Goal: Information Seeking & Learning: Find specific fact

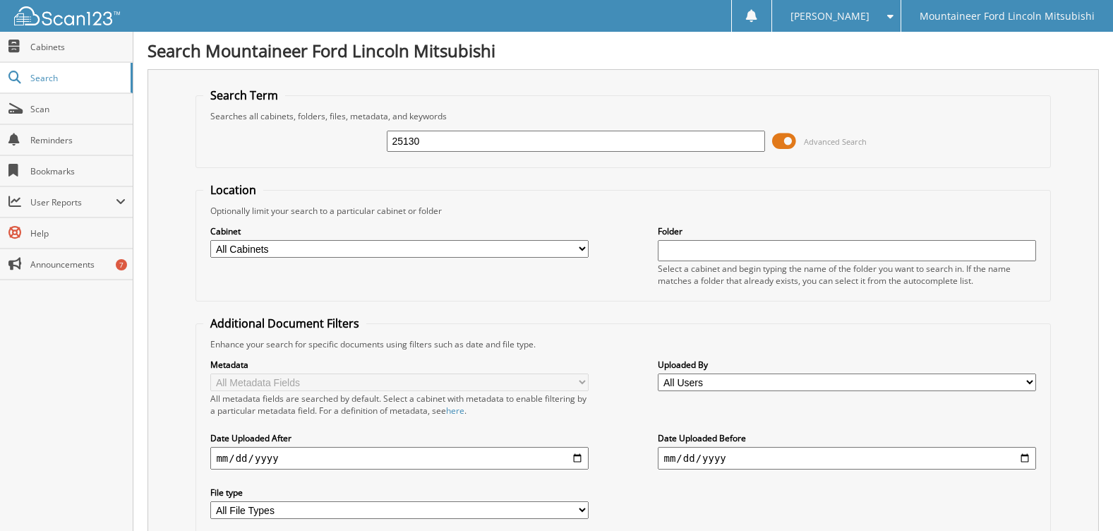
type input "25130"
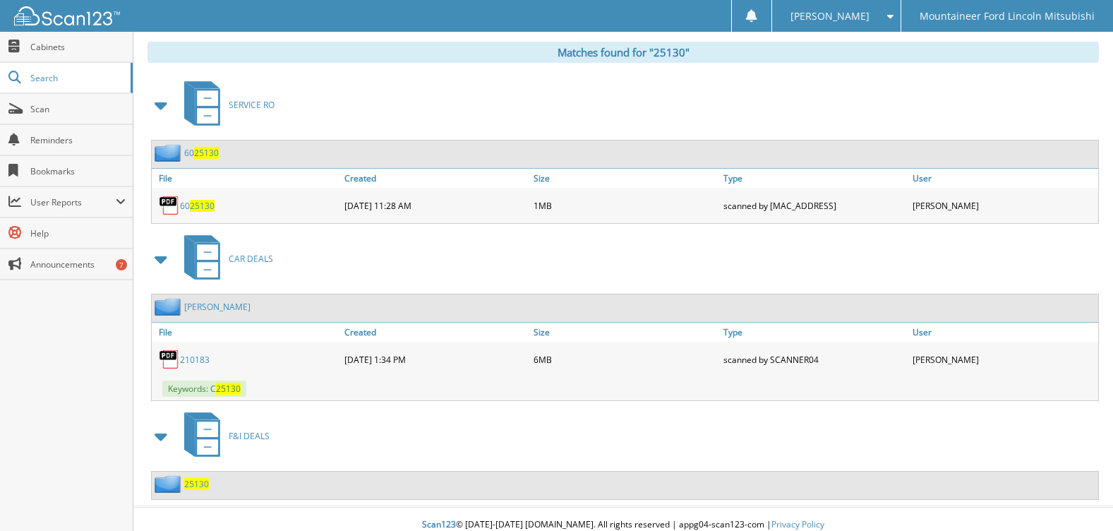
scroll to position [589, 0]
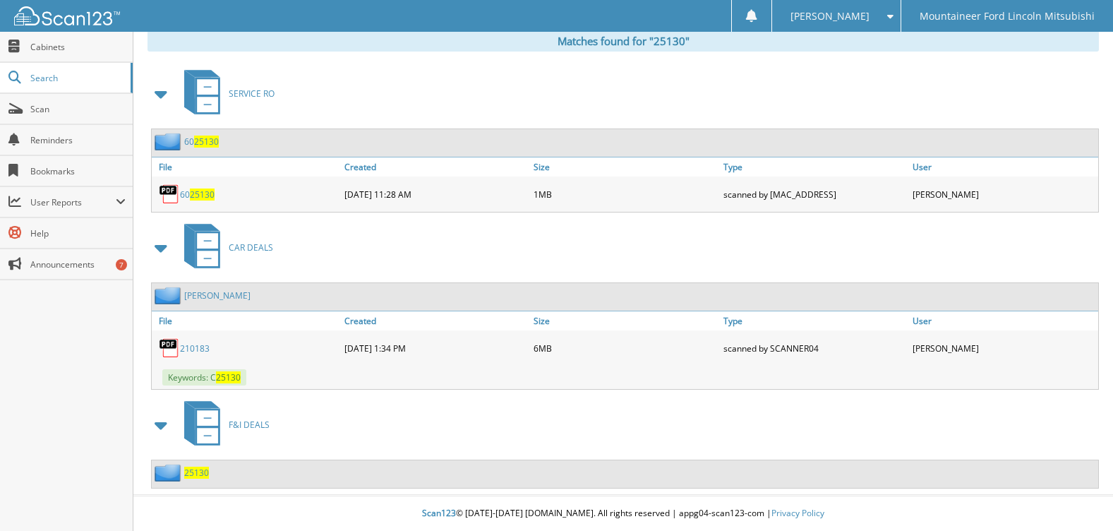
click at [187, 477] on span "25130" at bounding box center [196, 473] width 25 height 12
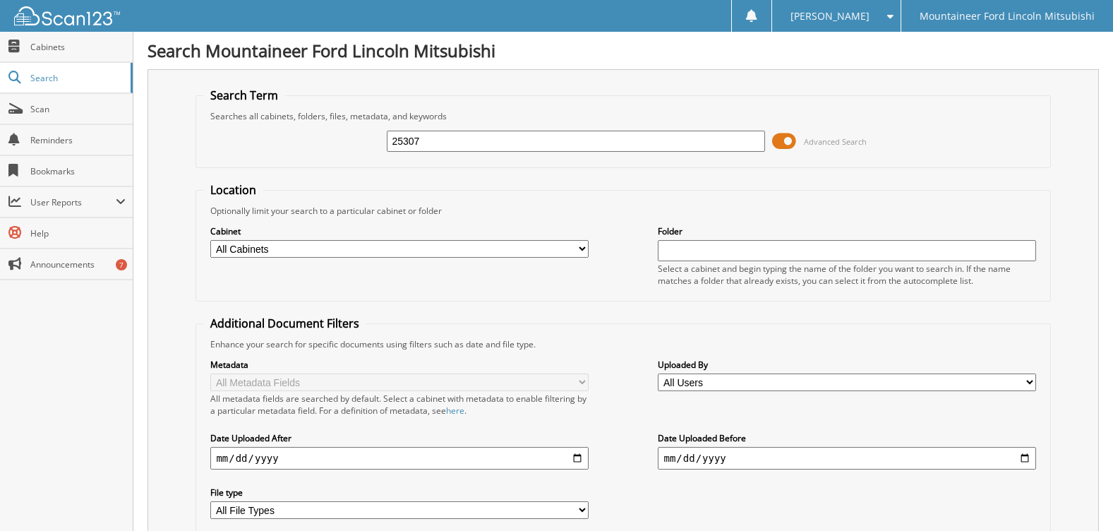
type input "25307"
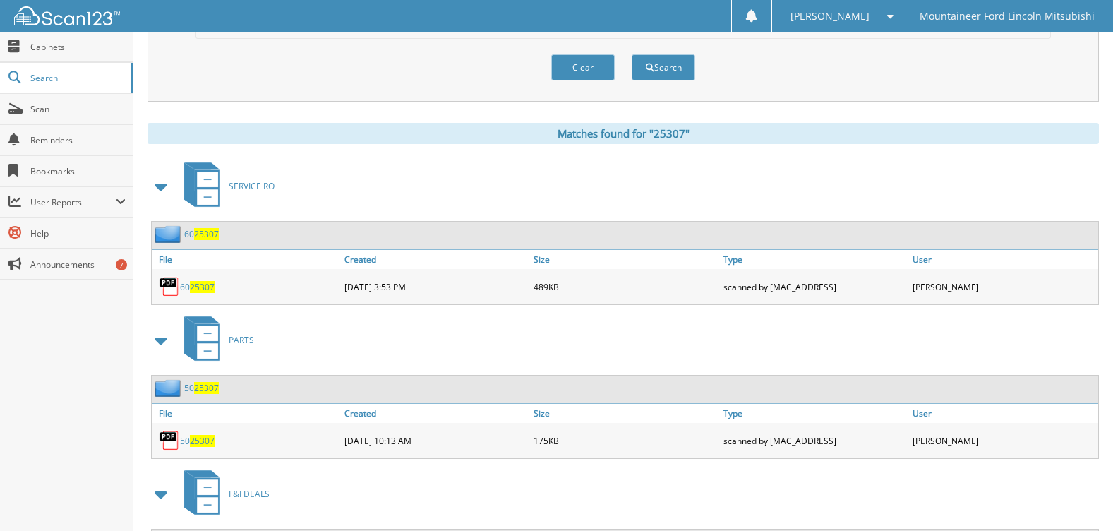
scroll to position [621, 0]
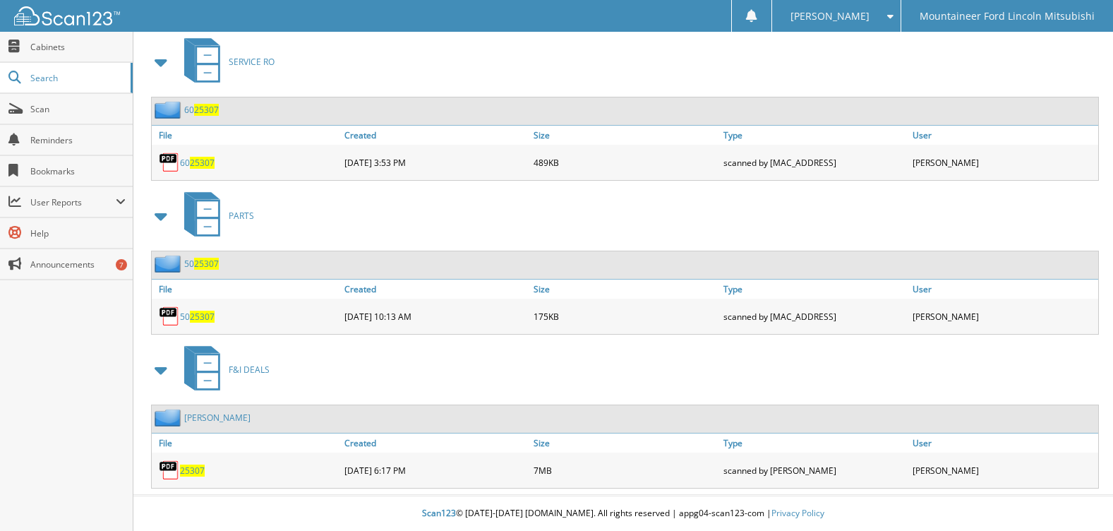
click at [203, 471] on span "25307" at bounding box center [192, 470] width 25 height 12
click at [61, 74] on span "Search" at bounding box center [76, 78] width 93 height 12
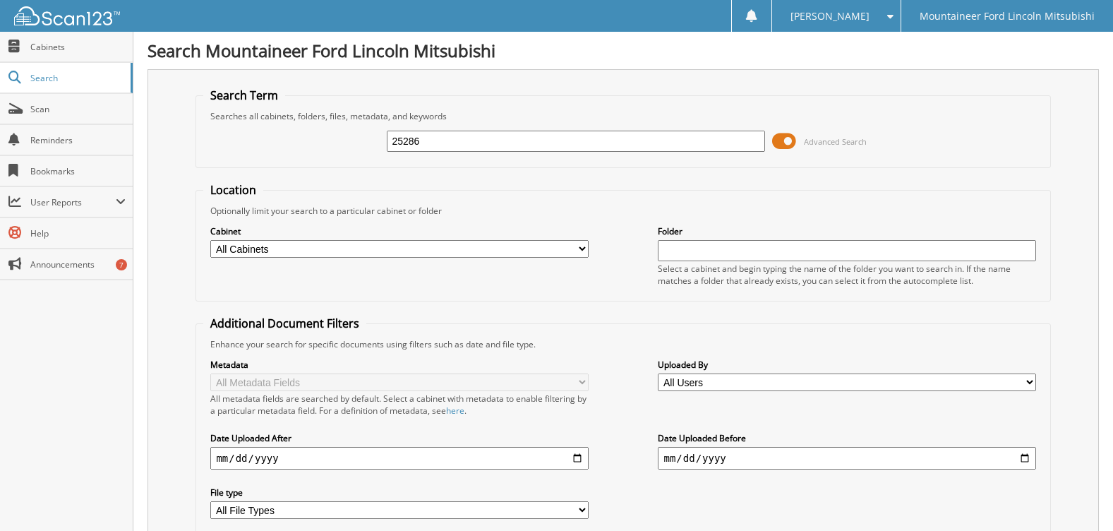
type input "25286"
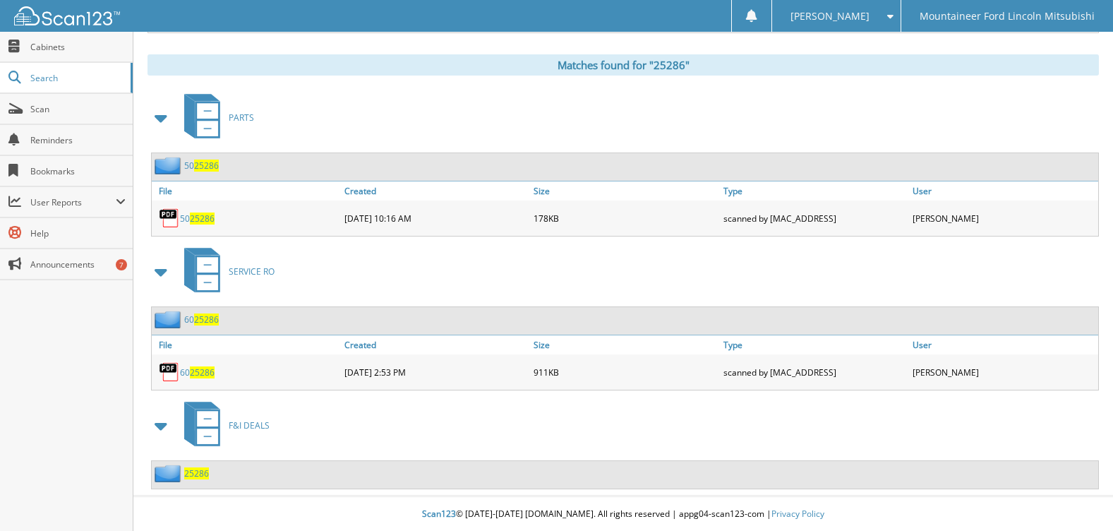
scroll to position [566, 0]
click at [196, 470] on span "25286" at bounding box center [196, 473] width 25 height 12
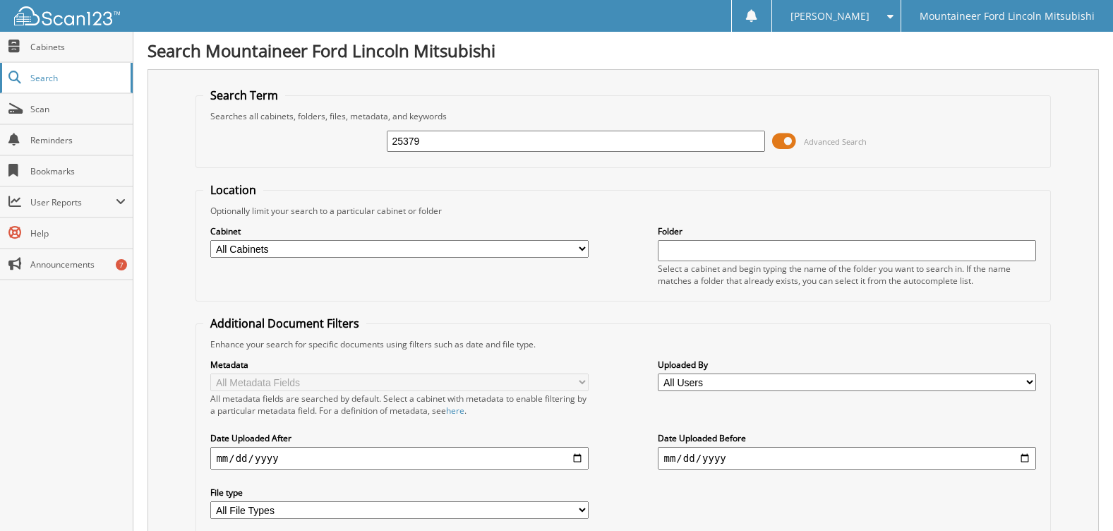
type input "25379"
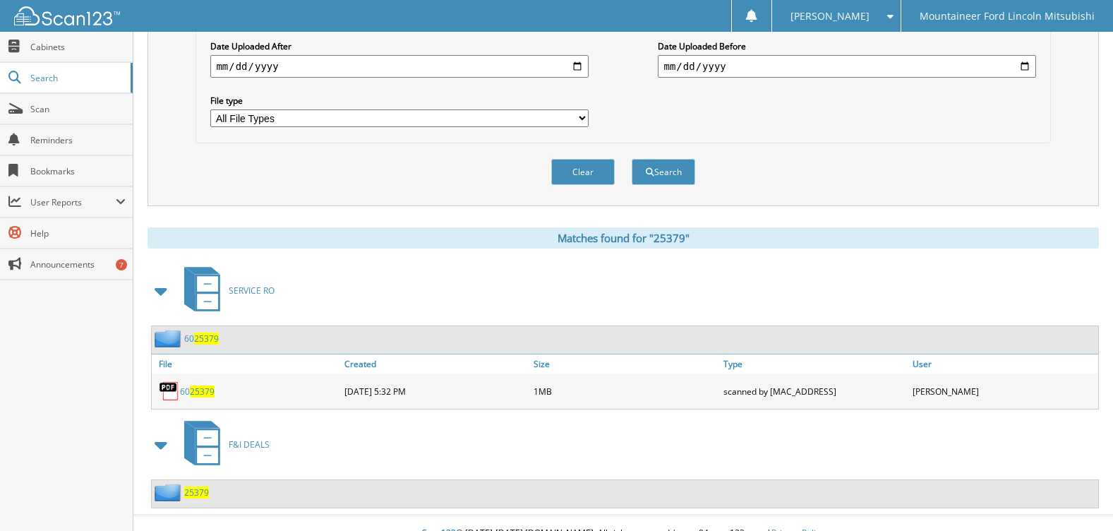
scroll to position [412, 0]
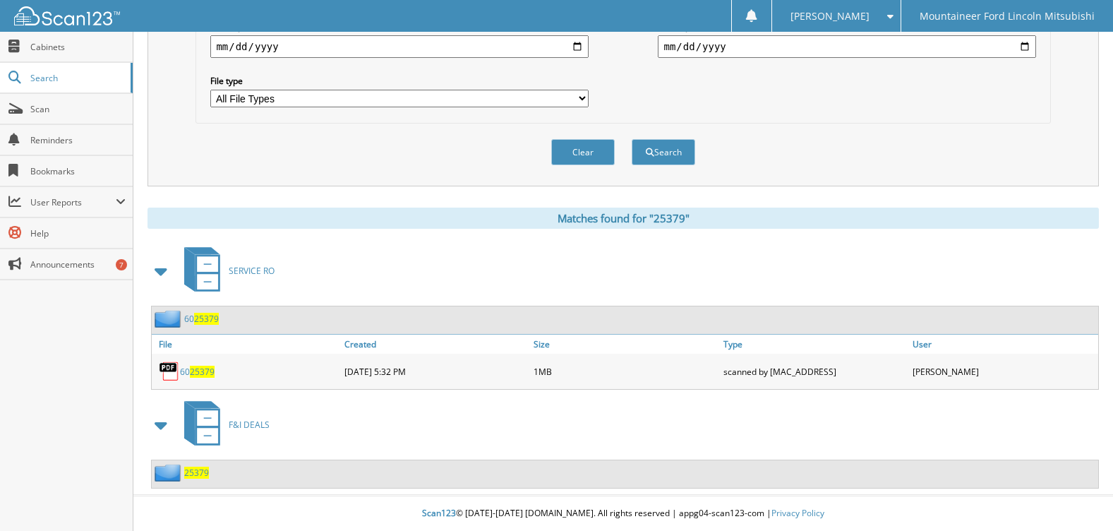
click at [197, 469] on span "25379" at bounding box center [196, 473] width 25 height 12
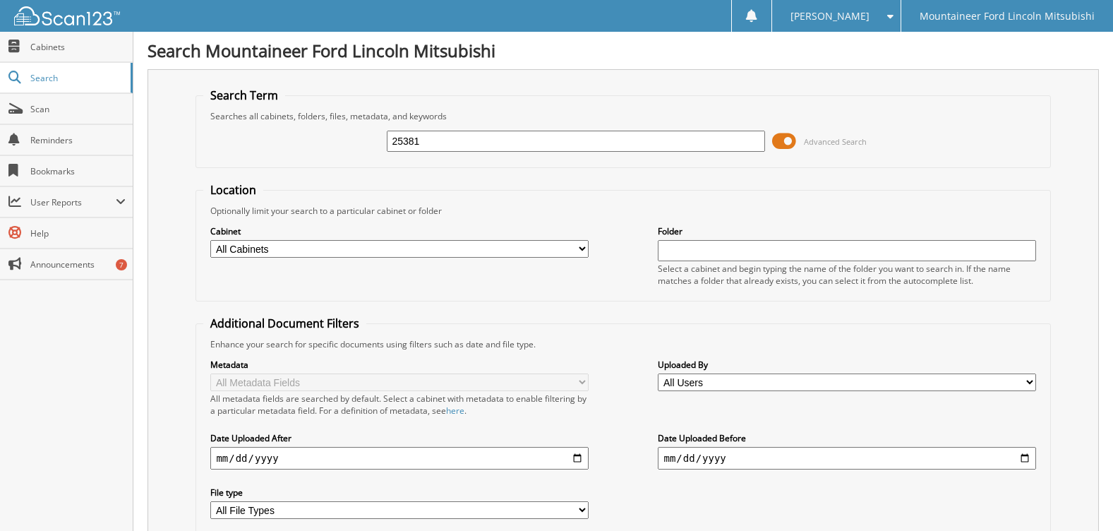
type input "25381"
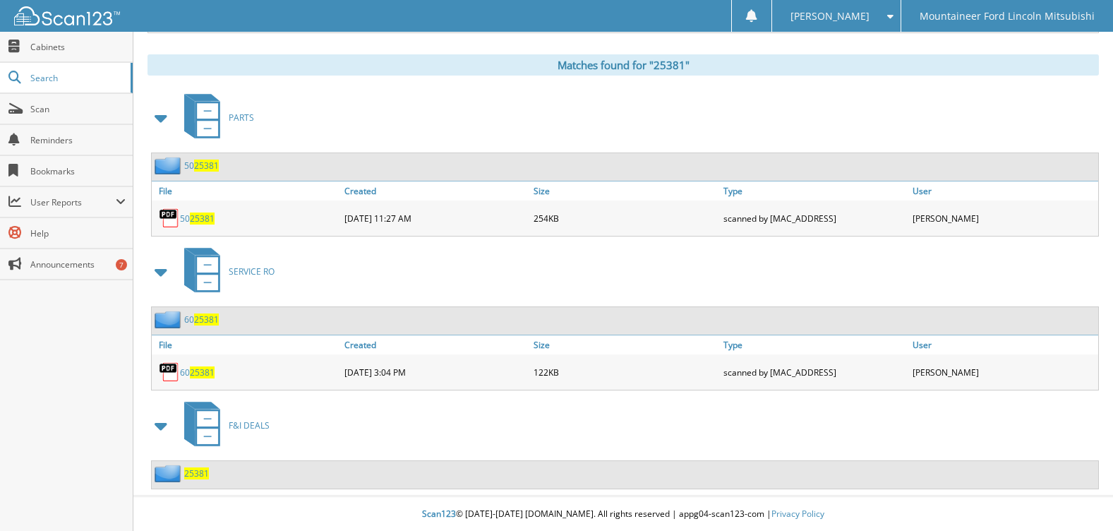
scroll to position [566, 0]
click at [193, 475] on span "25381" at bounding box center [196, 473] width 25 height 12
